Goal: Information Seeking & Learning: Learn about a topic

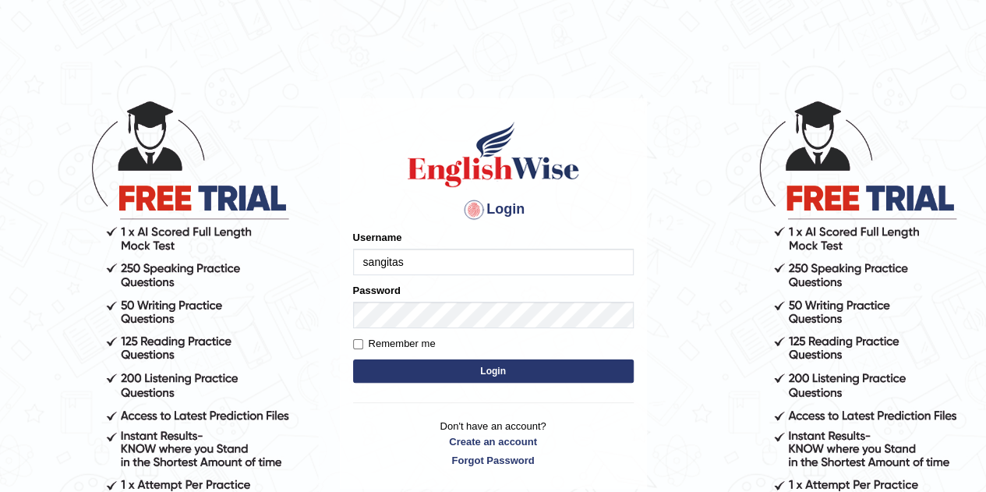
type input "sangitas"
click at [359, 345] on input "Remember me" at bounding box center [358, 344] width 10 height 10
checkbox input "true"
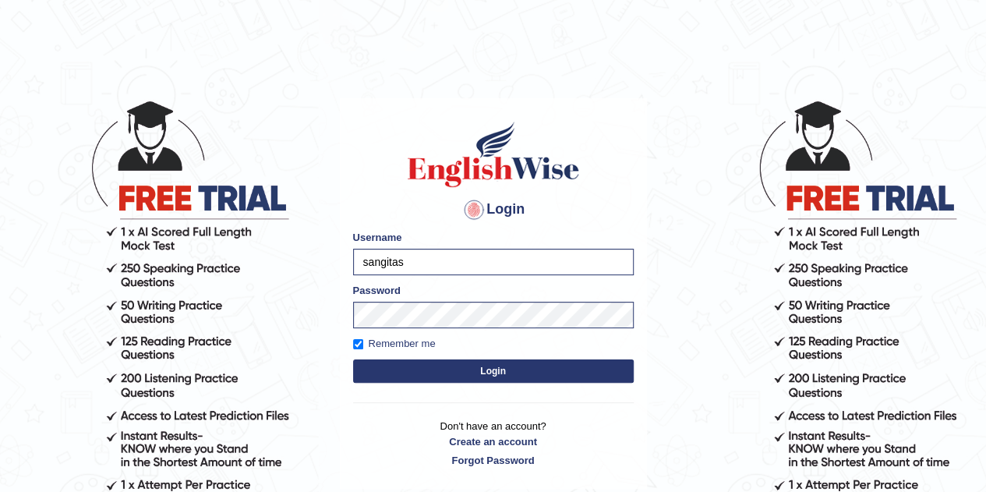
click at [394, 374] on button "Login" at bounding box center [493, 371] width 281 height 23
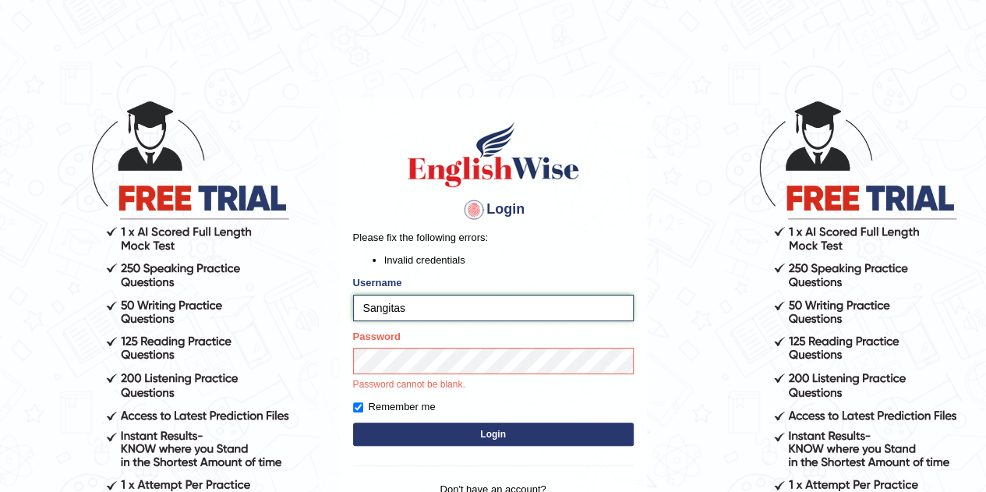
click at [409, 311] on input "Sangitas" at bounding box center [493, 308] width 281 height 27
type input "S"
type input "v"
type input "V"
paste input "Sangitas"
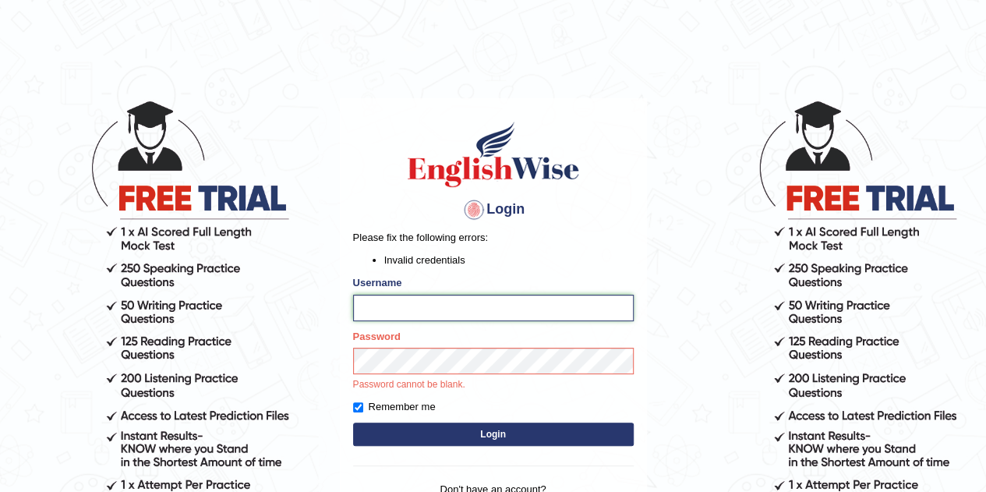
type input "Sangitas"
click at [491, 434] on div "Login Please fix the following errors: Invalid credentials Username Sangitas Pa…" at bounding box center [493, 324] width 307 height 453
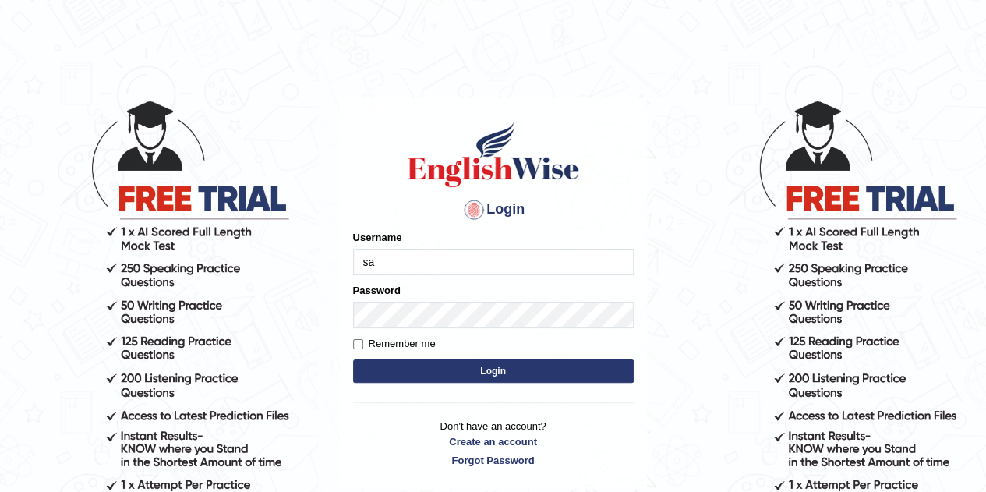
type input "Sangitas"
click at [357, 343] on input "Remember me" at bounding box center [358, 344] width 10 height 10
checkbox input "true"
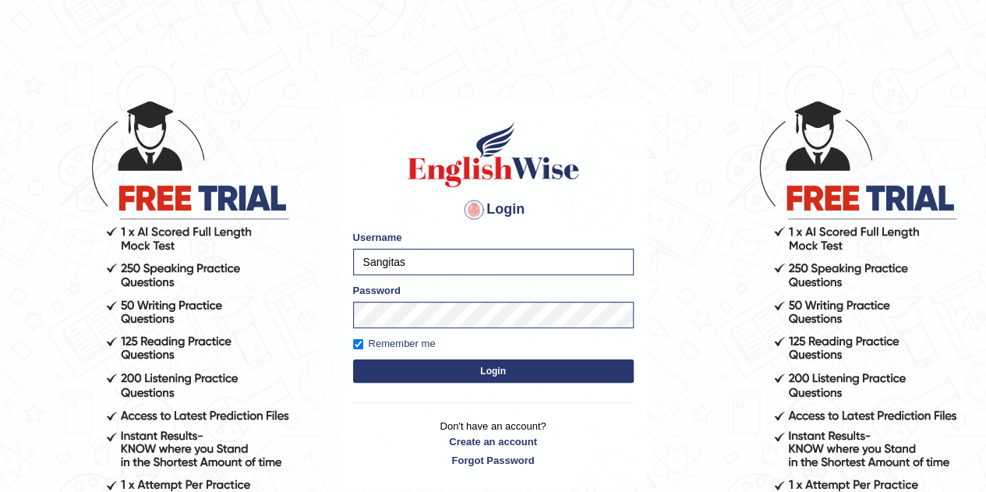
click at [443, 367] on button "Login" at bounding box center [493, 371] width 281 height 23
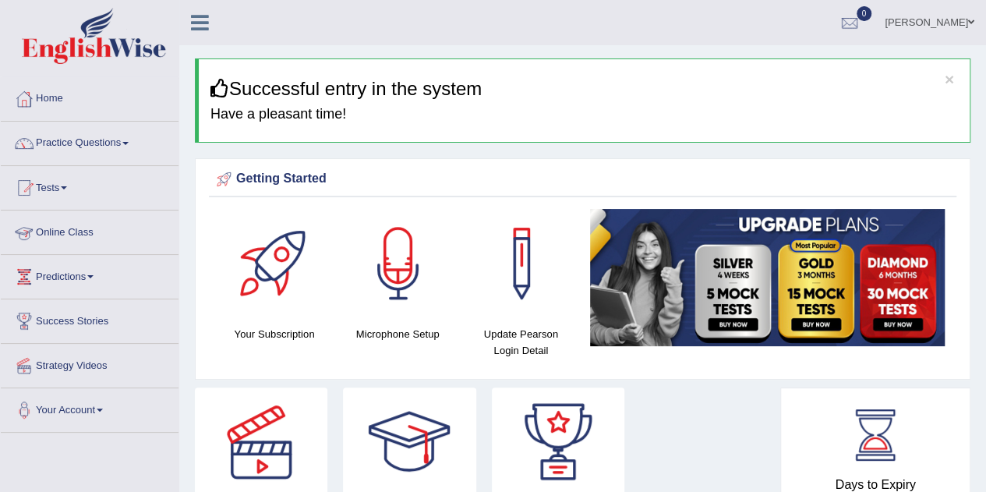
click at [87, 230] on link "Online Class" at bounding box center [90, 230] width 178 height 39
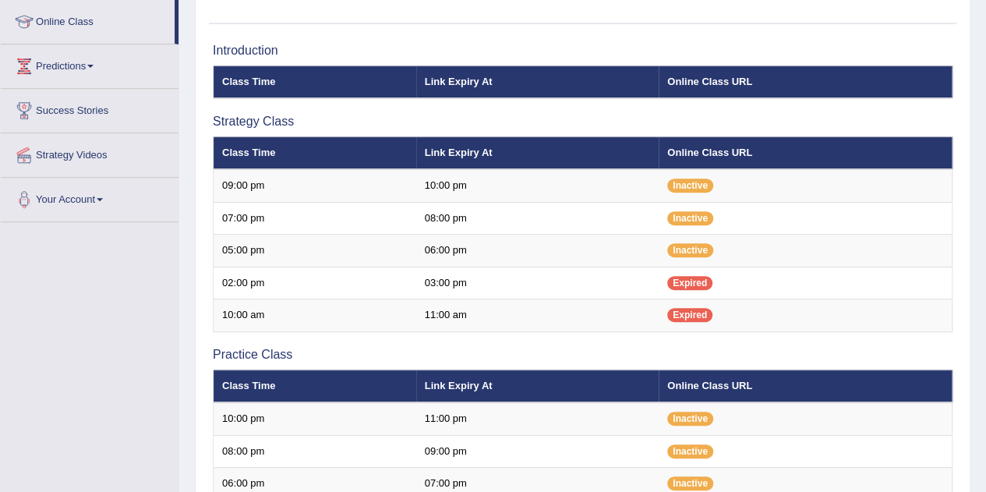
scroll to position [203, 0]
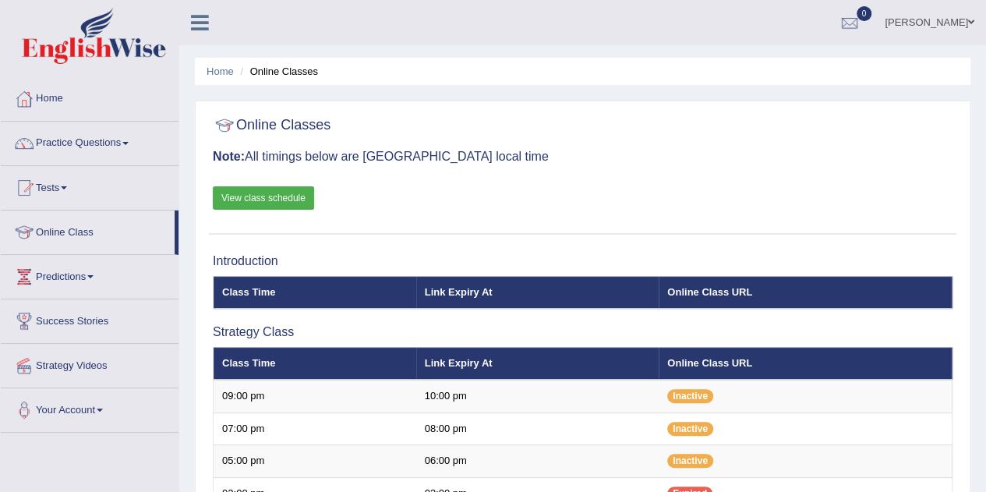
click at [80, 367] on link "Strategy Videos" at bounding box center [90, 363] width 178 height 39
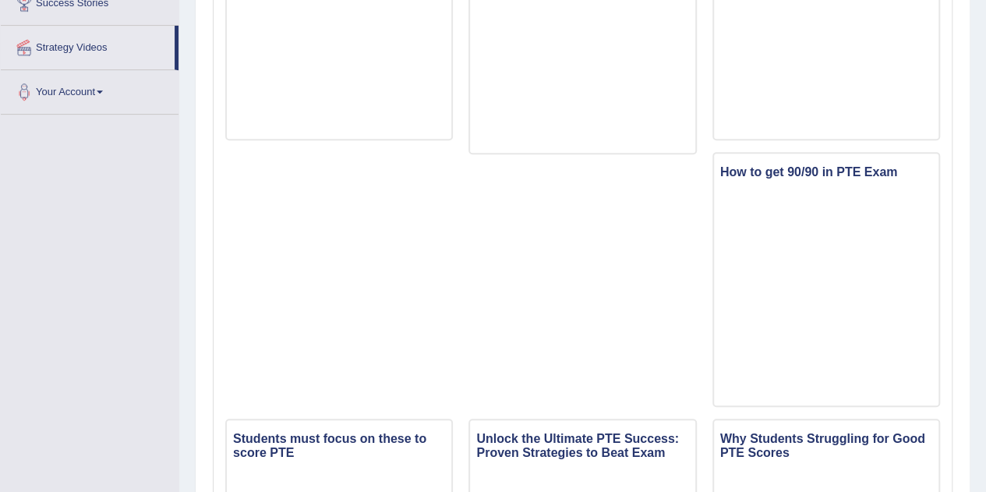
scroll to position [320, 0]
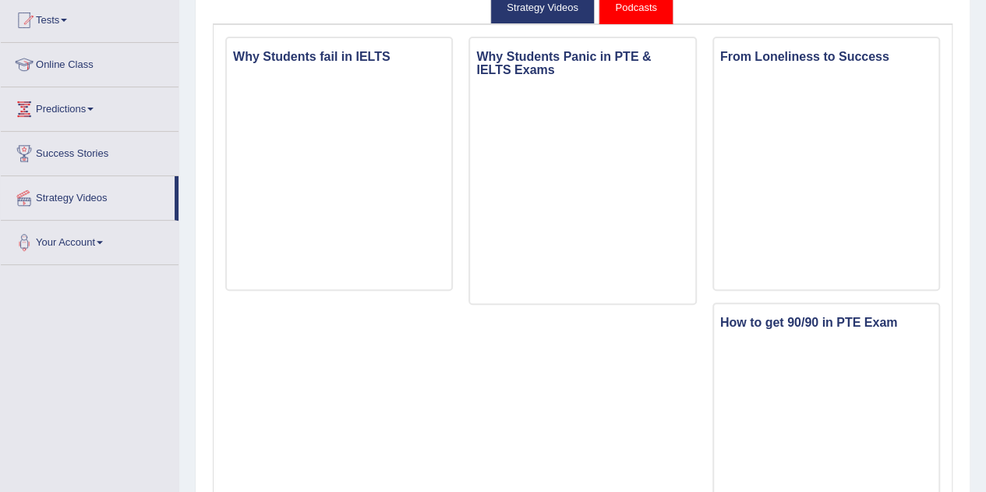
scroll to position [147, 0]
